Goal: Information Seeking & Learning: Understand process/instructions

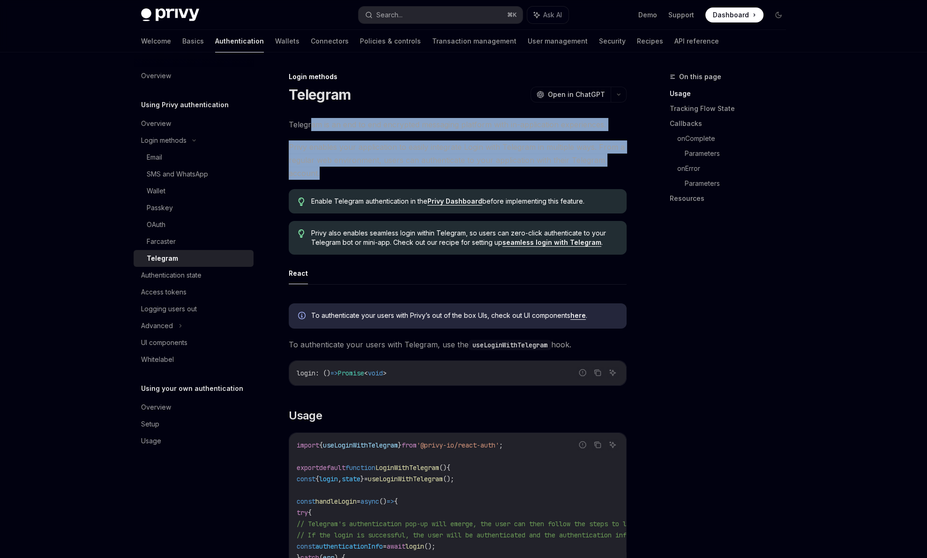
drag, startPoint x: 309, startPoint y: 123, endPoint x: 448, endPoint y: 171, distance: 146.5
click at [448, 171] on span "Privy enables your application to easily integrate Login with Telegram in multi…" at bounding box center [458, 160] width 338 height 39
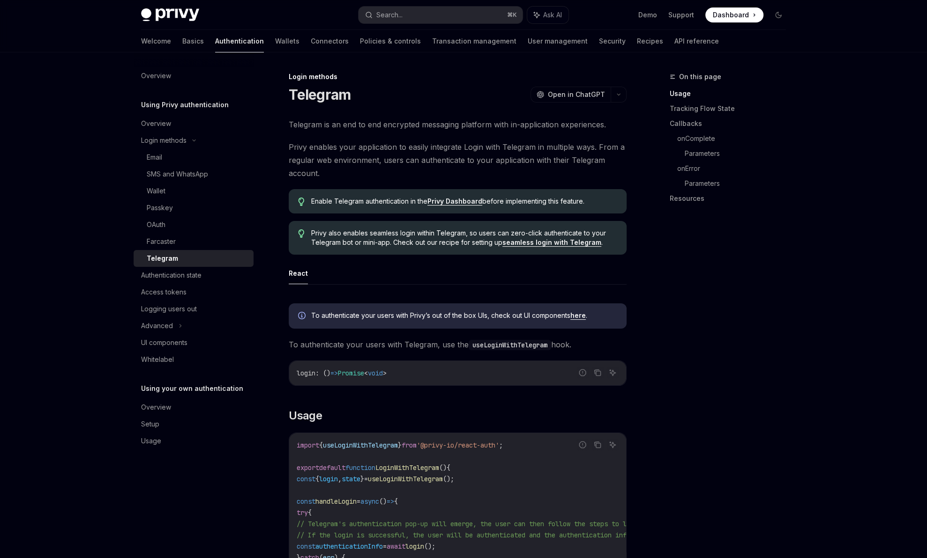
click at [545, 244] on link "seamless login with Telegram" at bounding box center [551, 242] width 99 height 8
type textarea "*"
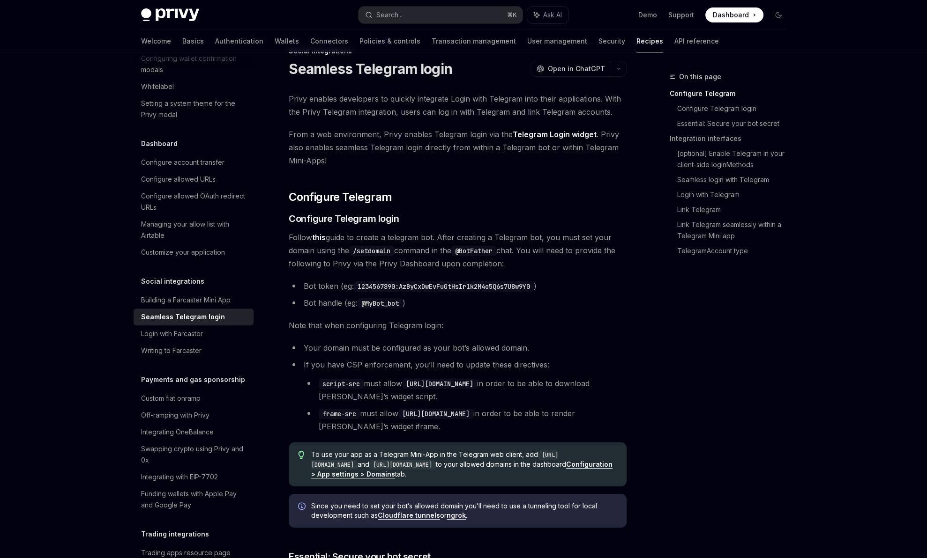
scroll to position [29, 0]
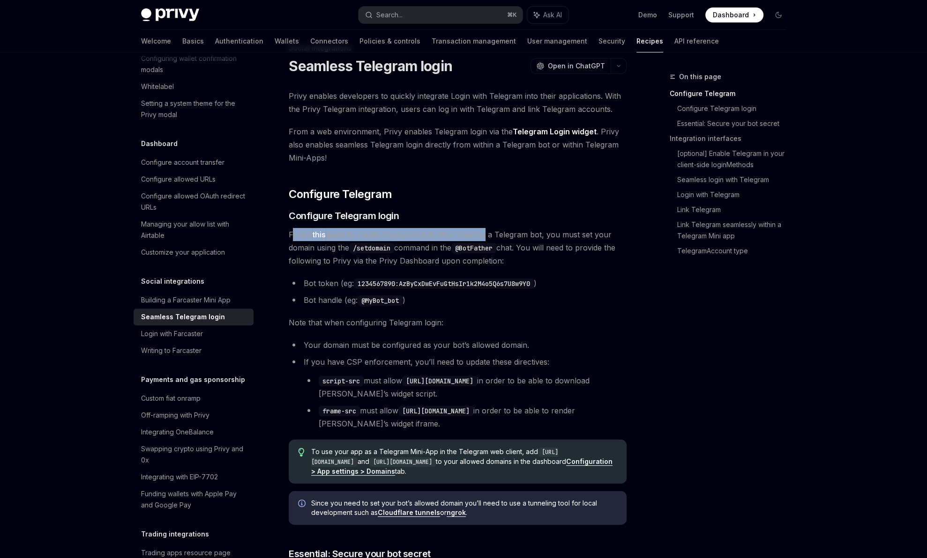
drag, startPoint x: 291, startPoint y: 235, endPoint x: 482, endPoint y: 235, distance: 190.2
click at [482, 235] on span "Follow this guide to create a telegram bot. After creating a Telegram bot, you …" at bounding box center [458, 247] width 338 height 39
drag, startPoint x: 310, startPoint y: 249, endPoint x: 347, endPoint y: 249, distance: 37.0
click at [341, 249] on span "Follow this guide to create a telegram bot. After creating a Telegram bot, you …" at bounding box center [458, 247] width 338 height 39
drag, startPoint x: 324, startPoint y: 259, endPoint x: 412, endPoint y: 263, distance: 88.2
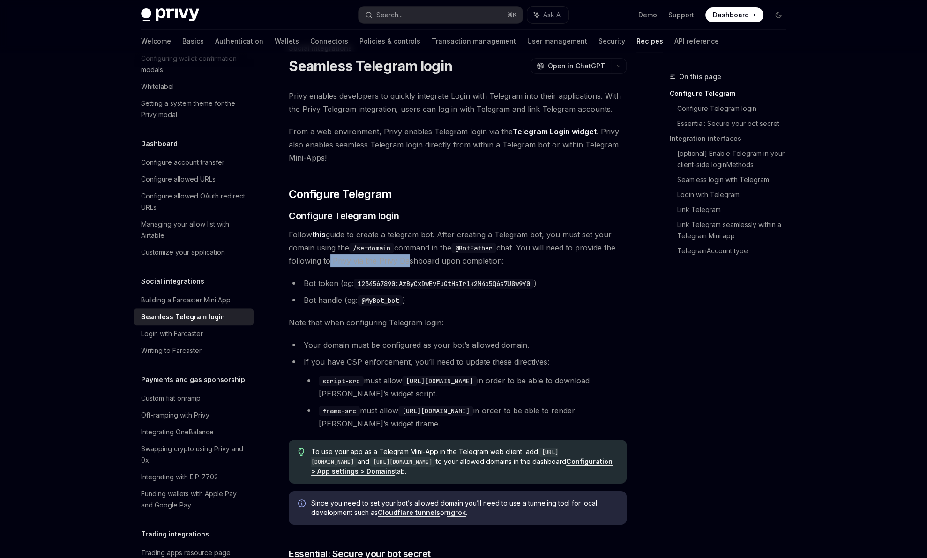
click at [405, 263] on span "Follow this guide to create a telegram bot. After creating a Telegram bot, you …" at bounding box center [458, 247] width 338 height 39
click at [431, 262] on span "Follow this guide to create a telegram bot. After creating a Telegram bot, you …" at bounding box center [458, 247] width 338 height 39
drag, startPoint x: 397, startPoint y: 263, endPoint x: 440, endPoint y: 263, distance: 43.1
click at [438, 263] on span "Follow this guide to create a telegram bot. After creating a Telegram bot, you …" at bounding box center [458, 247] width 338 height 39
click at [441, 263] on span "Follow this guide to create a telegram bot. After creating a Telegram bot, you …" at bounding box center [458, 247] width 338 height 39
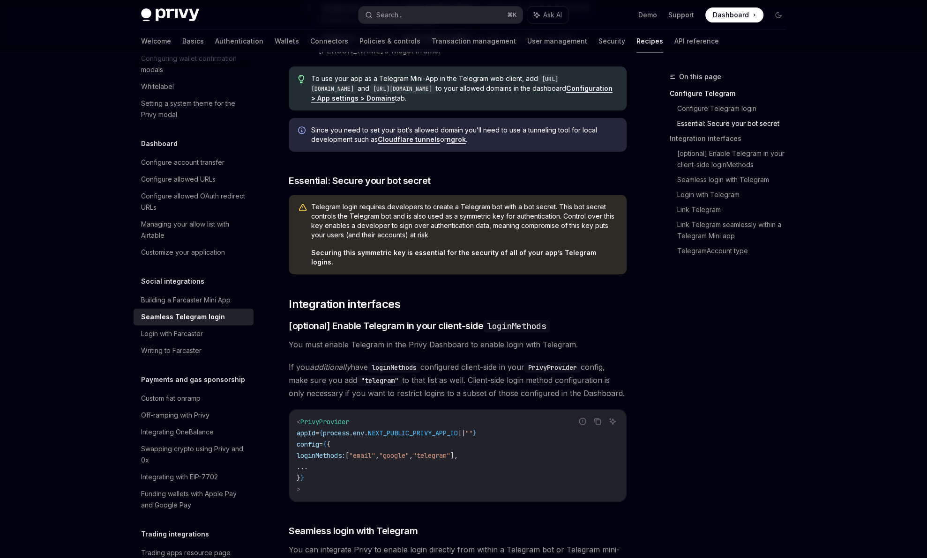
scroll to position [0, 0]
